Goal: Task Accomplishment & Management: Manage account settings

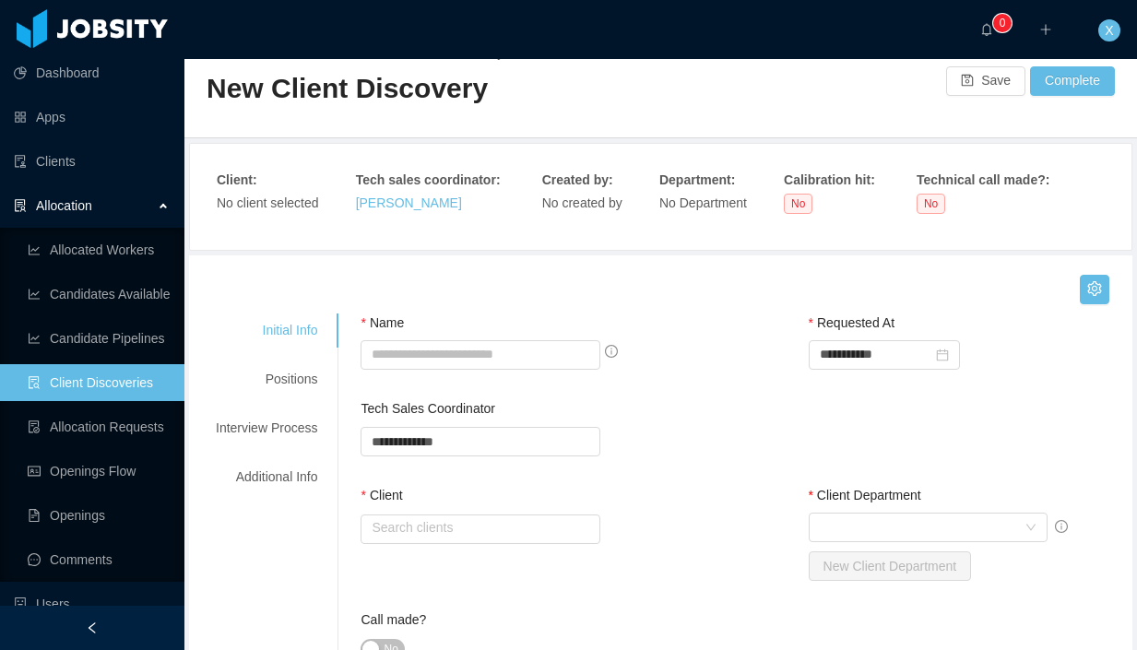
scroll to position [29, 0]
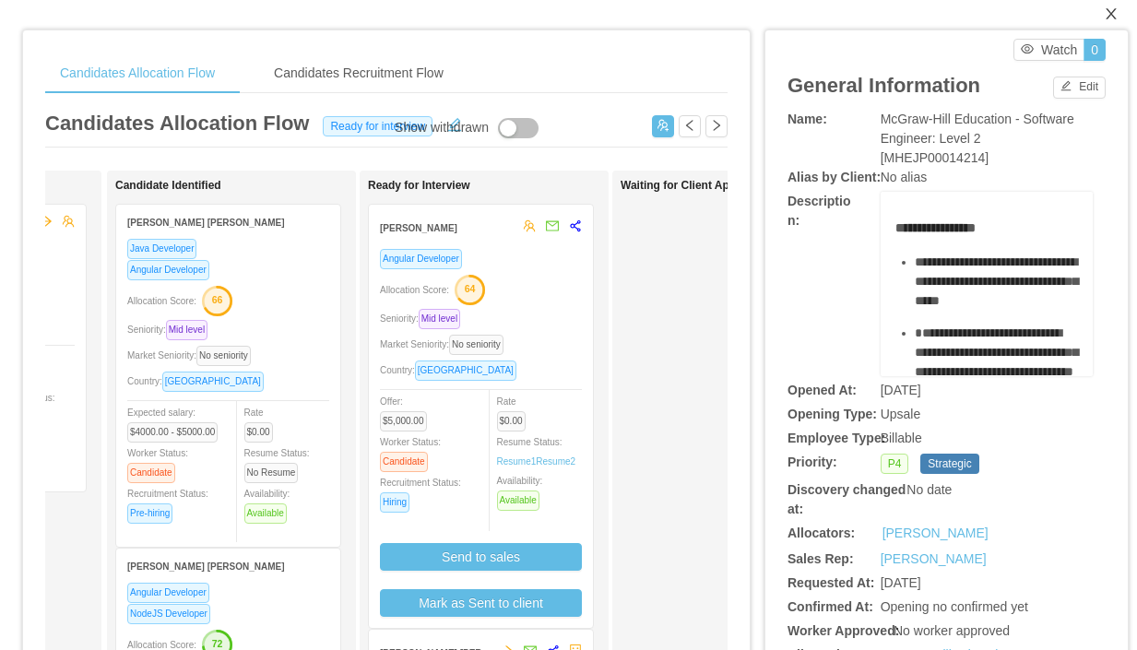
click at [1114, 13] on icon "icon: close" at bounding box center [1111, 13] width 15 height 15
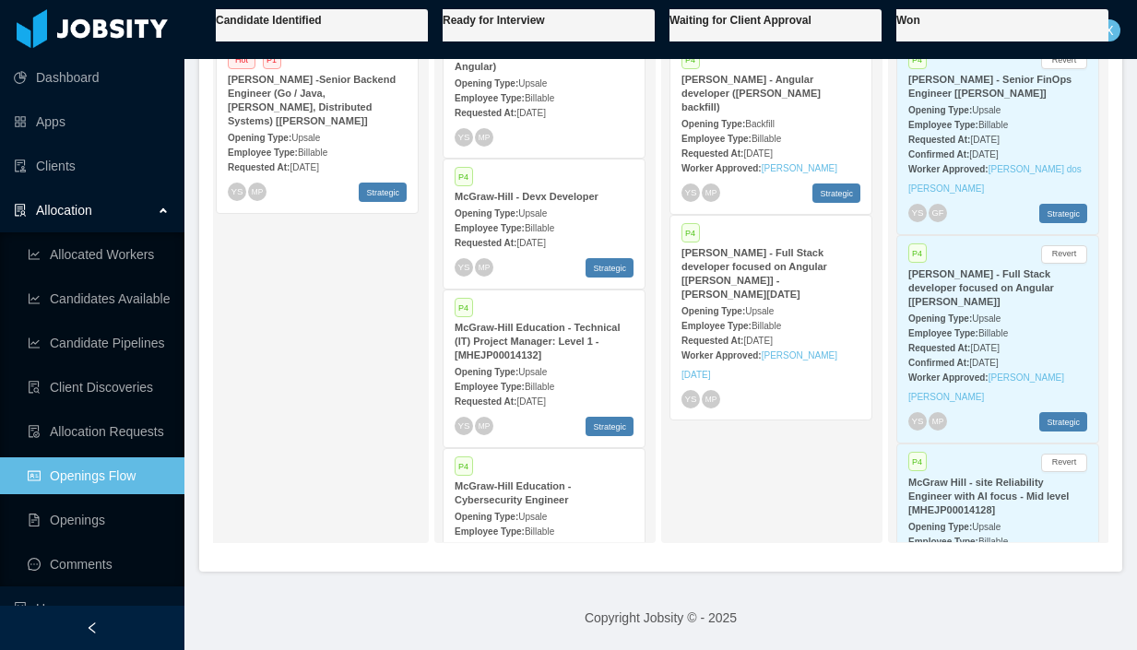
scroll to position [636, 0]
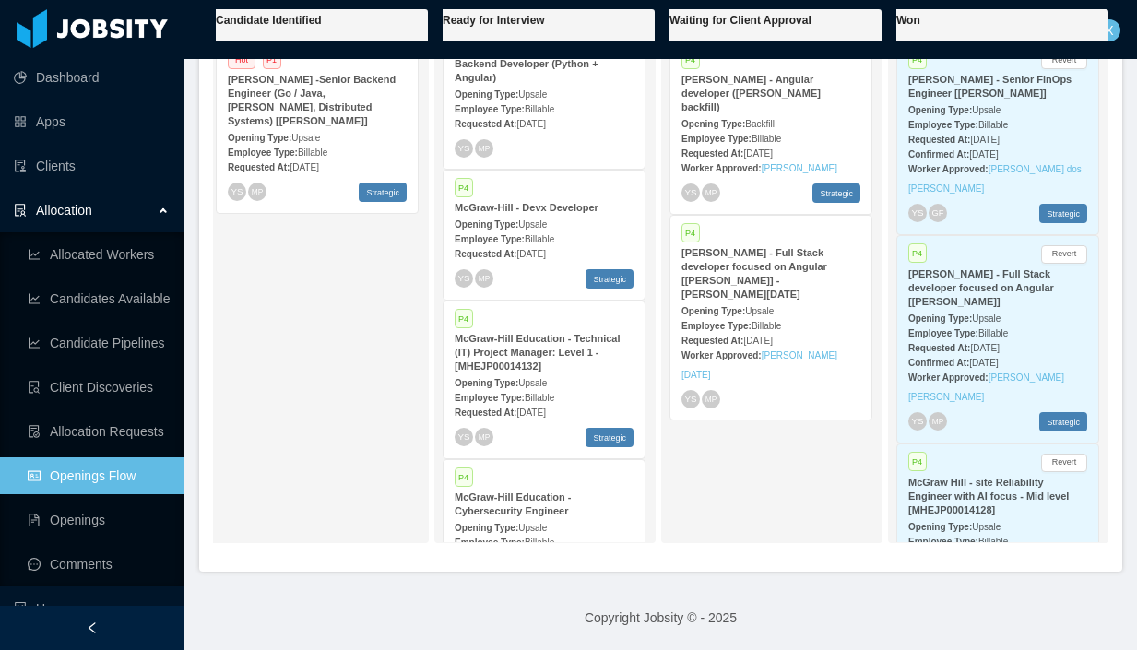
click at [545, 230] on span "Upsale" at bounding box center [532, 225] width 29 height 10
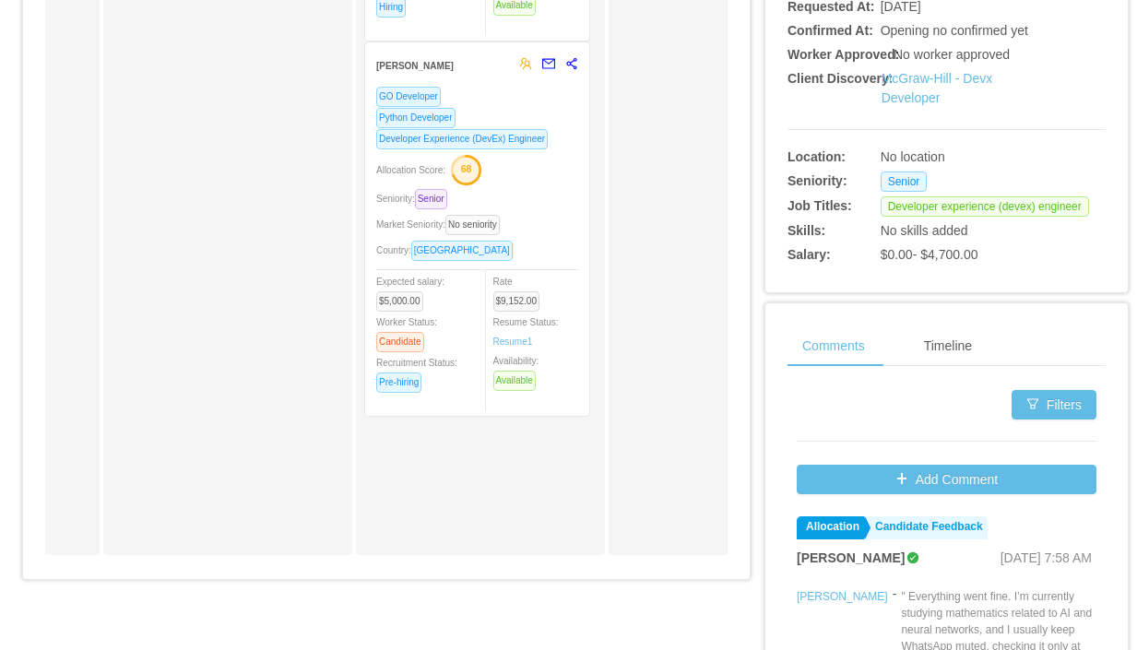
scroll to position [0, 458]
click at [565, 195] on div "Seniority: Senior" at bounding box center [483, 198] width 202 height 21
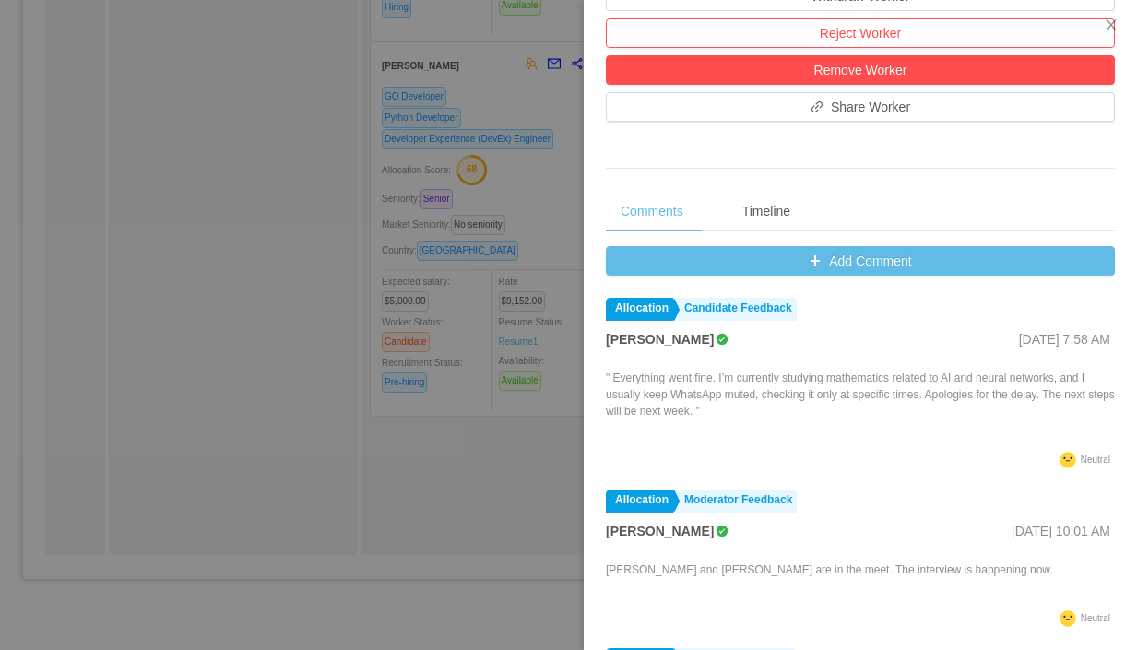
scroll to position [699, 0]
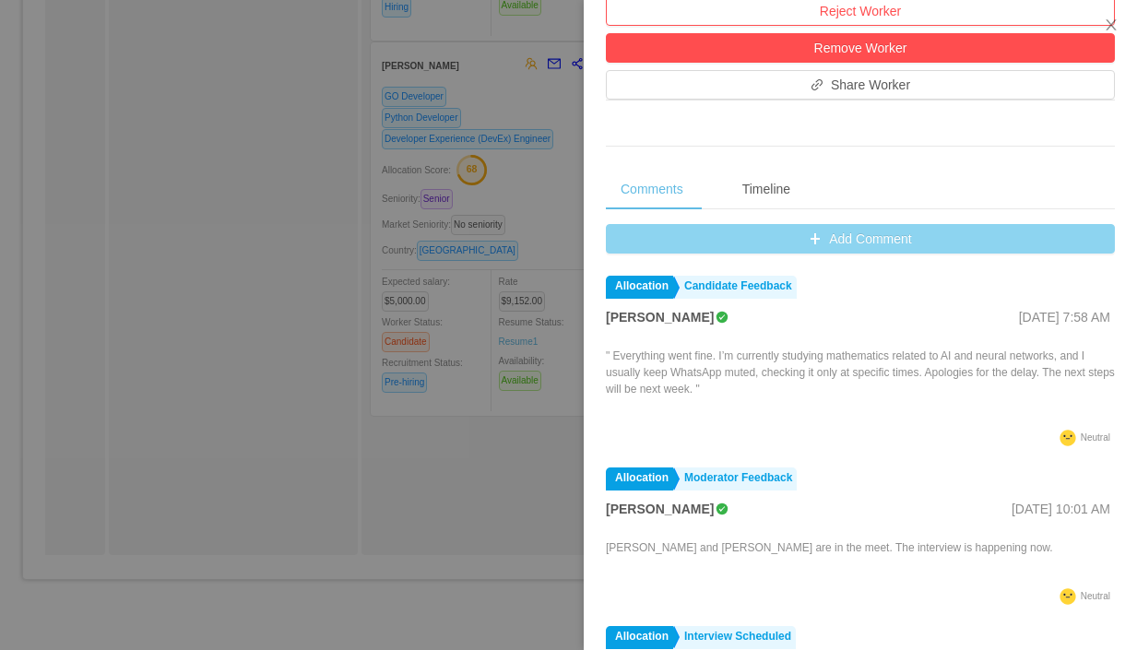
click at [893, 243] on button "Add Comment" at bounding box center [860, 239] width 509 height 30
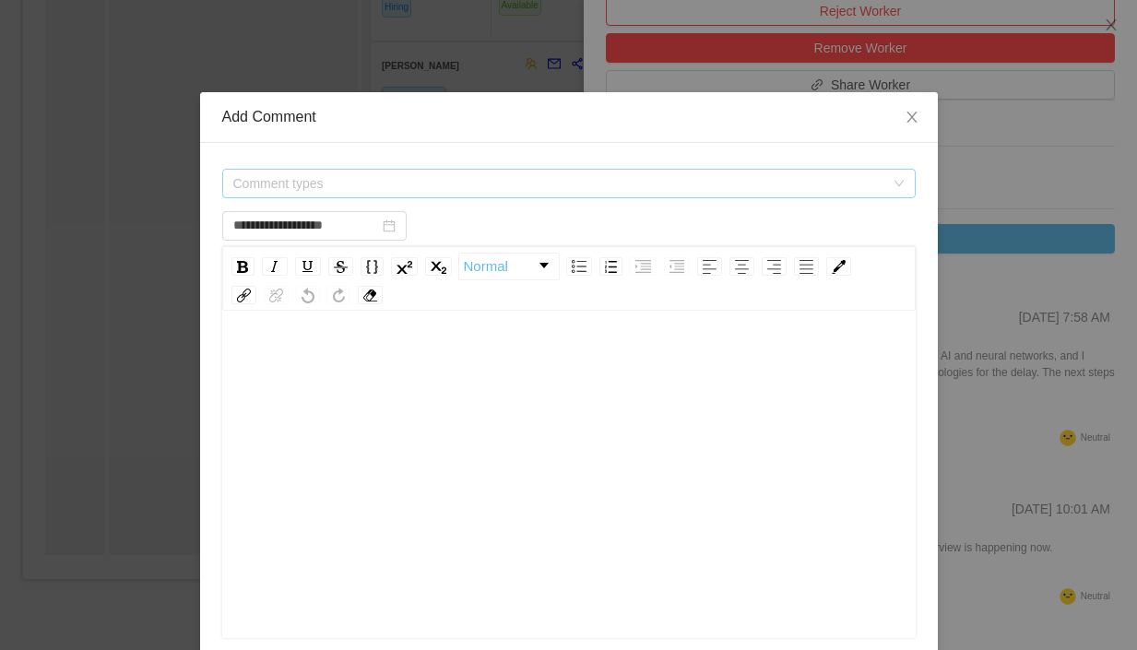
click at [385, 190] on span "Comment types" at bounding box center [558, 183] width 651 height 18
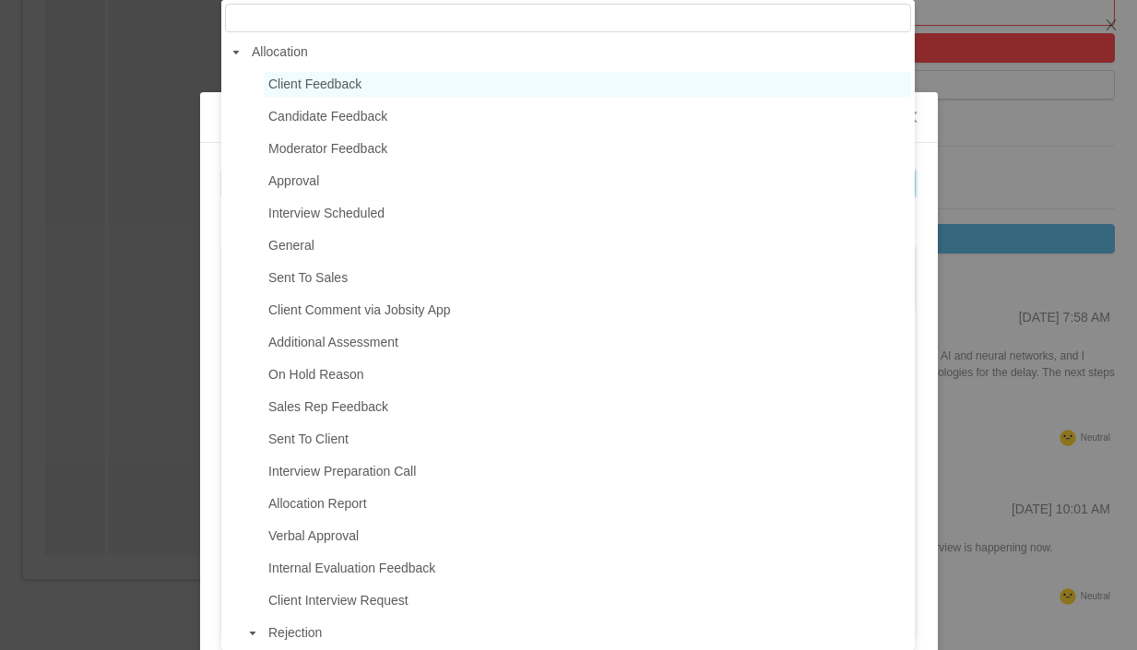
click at [377, 91] on span "Client Feedback" at bounding box center [587, 84] width 647 height 25
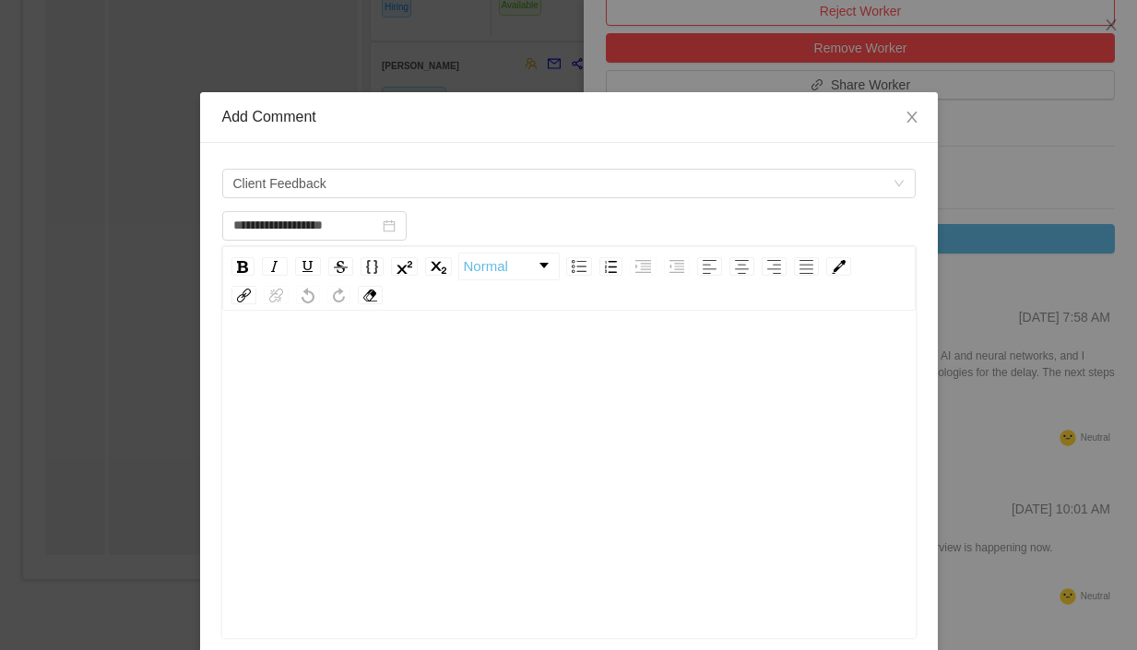
click at [369, 372] on div "rdw-editor" at bounding box center [569, 360] width 665 height 37
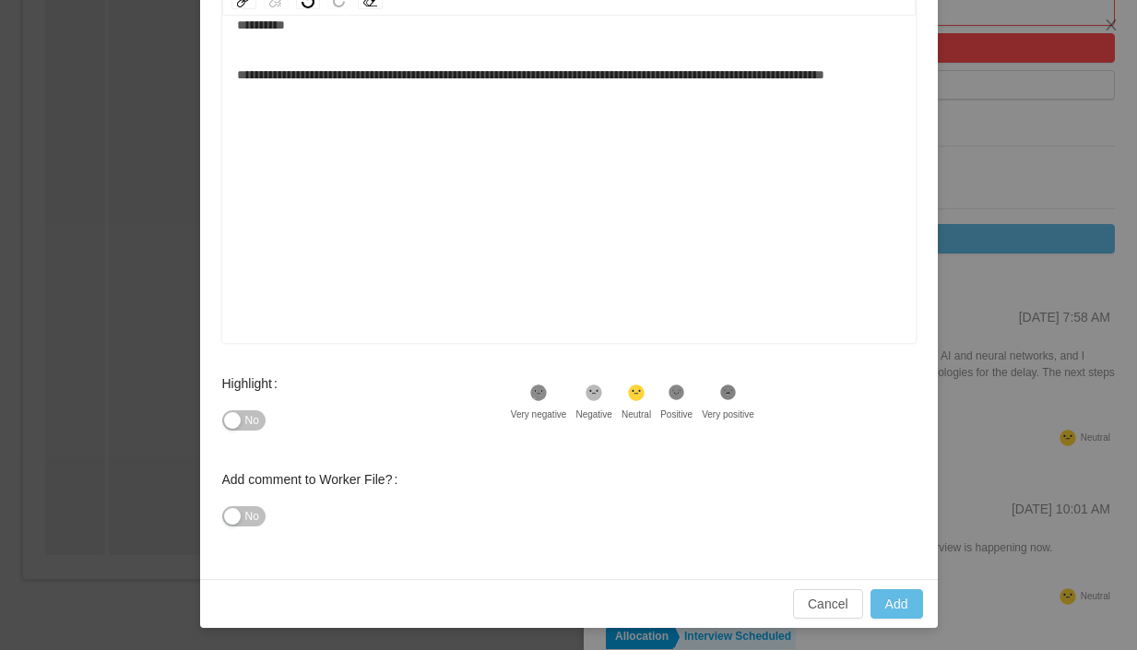
scroll to position [33, 0]
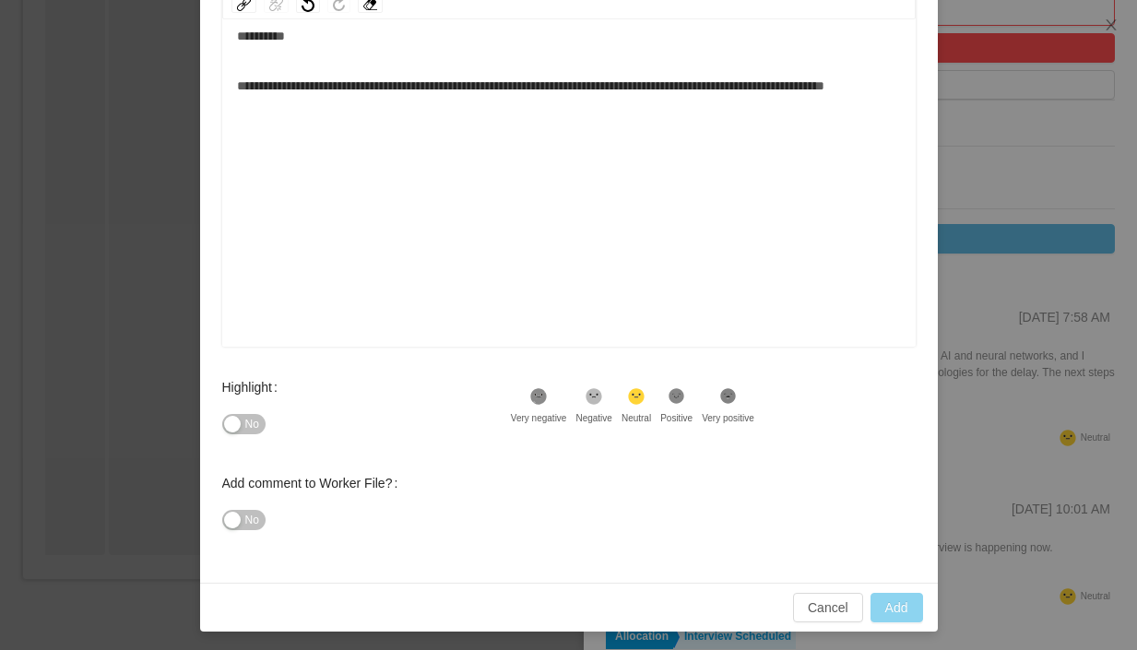
type input "**********"
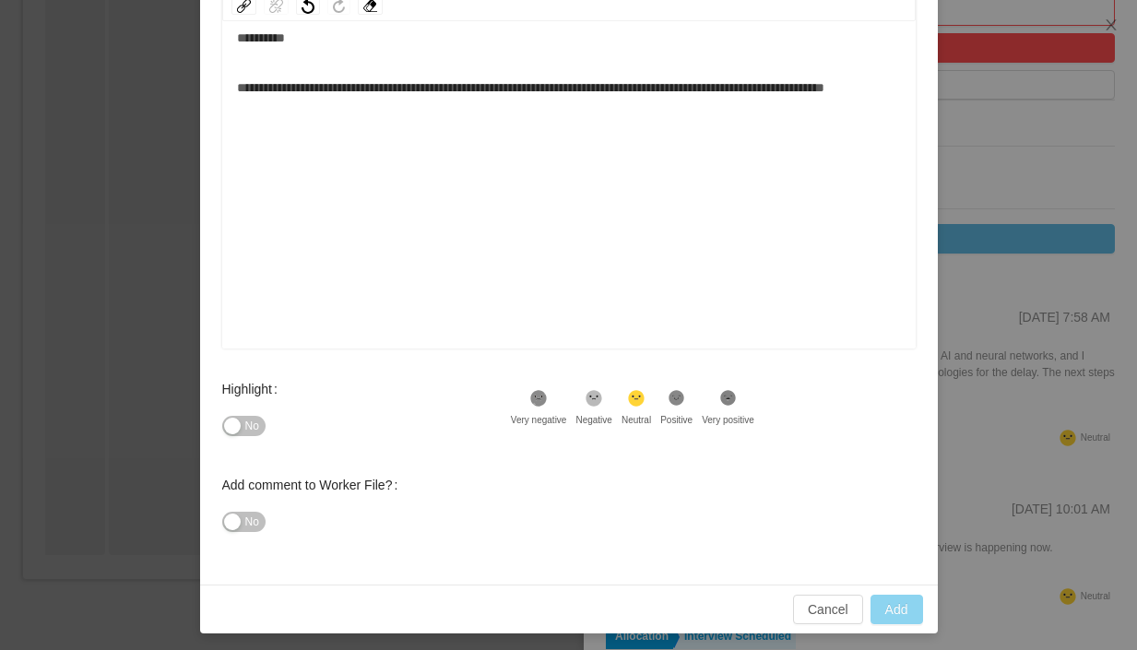
click at [896, 607] on button "Add" at bounding box center [897, 610] width 53 height 30
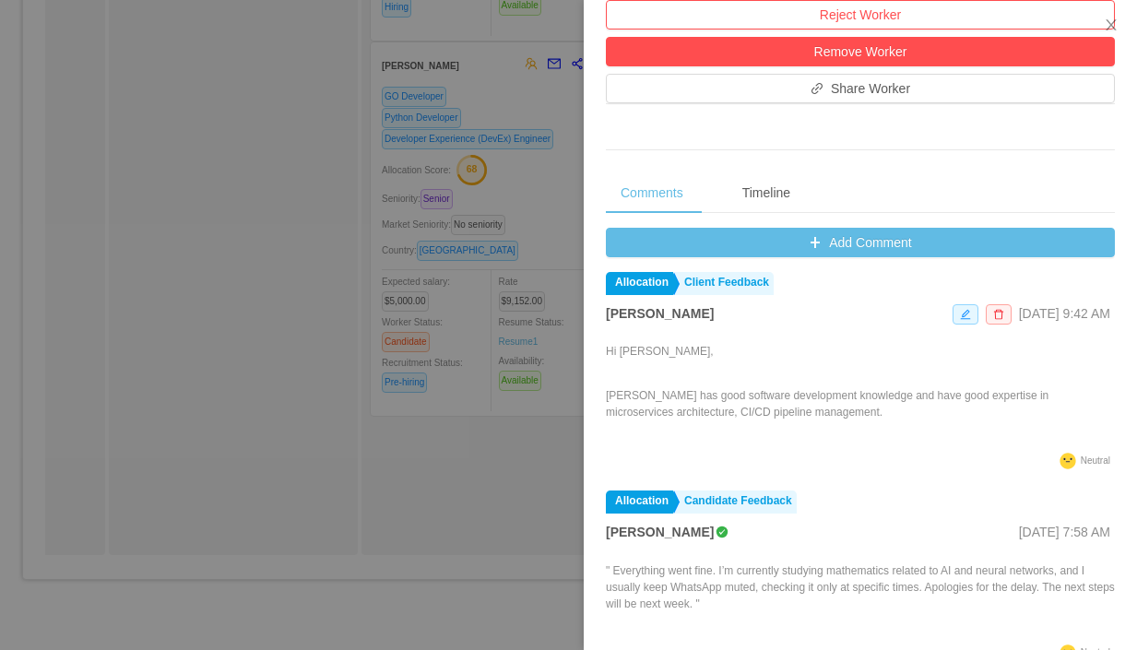
scroll to position [694, 0]
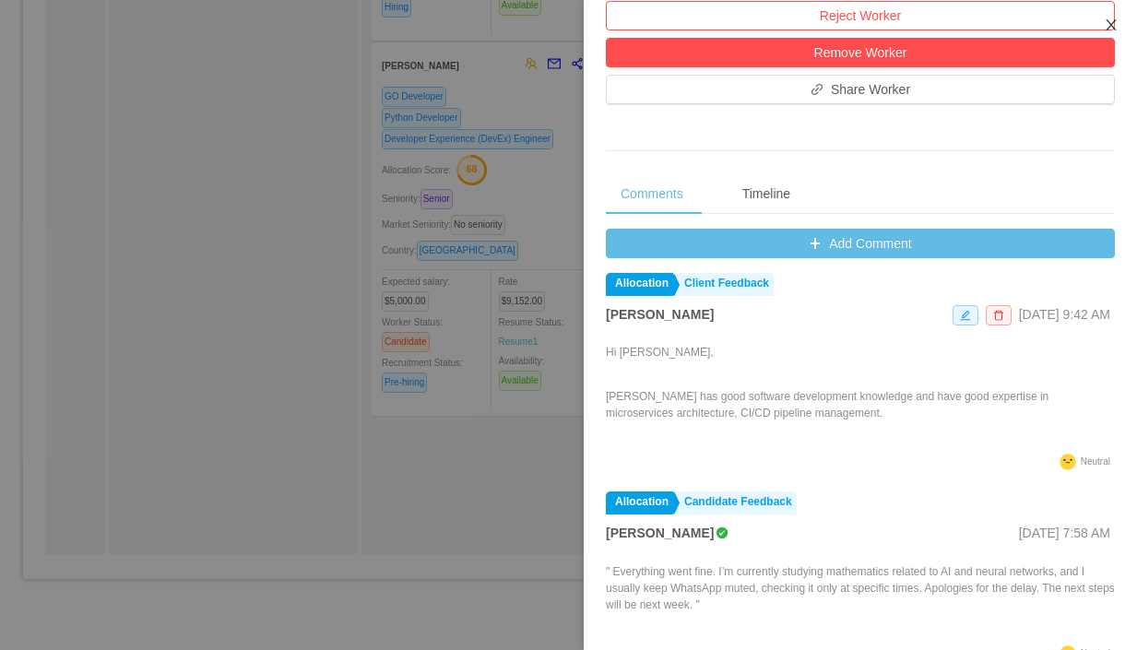
click at [1111, 25] on icon "icon: close" at bounding box center [1111, 24] width 10 height 11
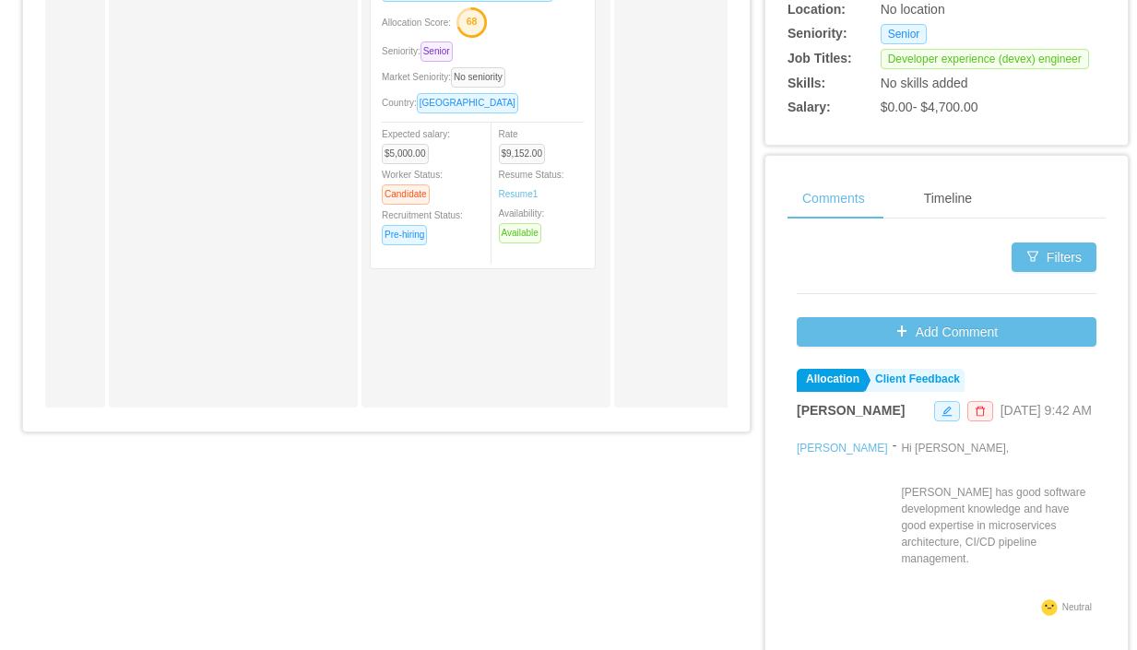
scroll to position [714, 0]
